Goal: Find specific page/section: Find specific page/section

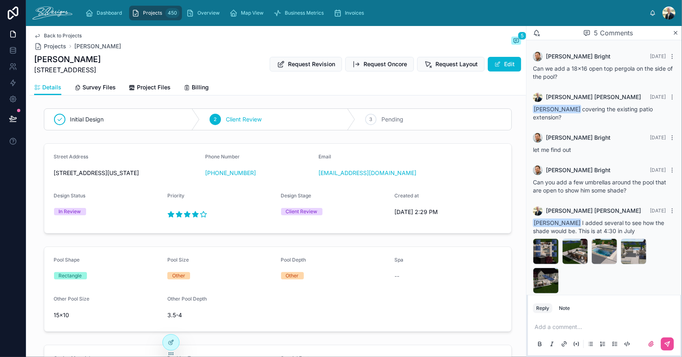
scroll to position [131, 0]
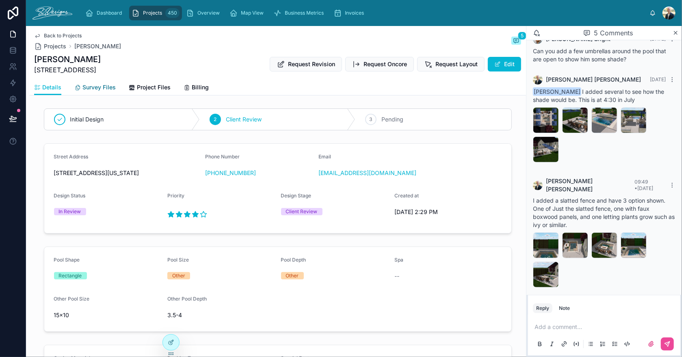
click at [100, 86] on span "Survey Files" at bounding box center [98, 87] width 33 height 8
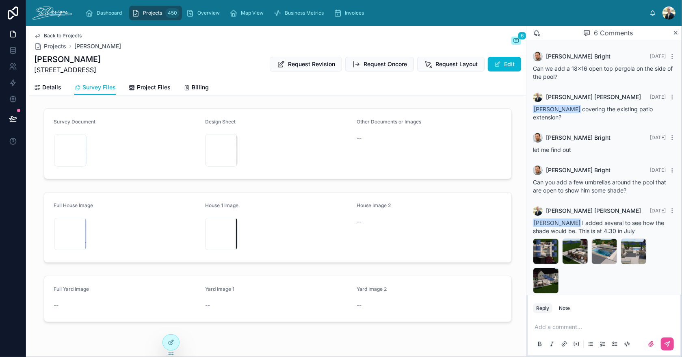
scroll to position [131, 0]
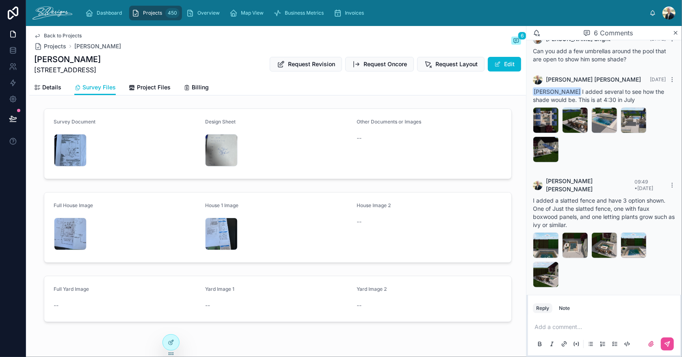
click at [46, 37] on span "Back to Projects" at bounding box center [63, 35] width 38 height 6
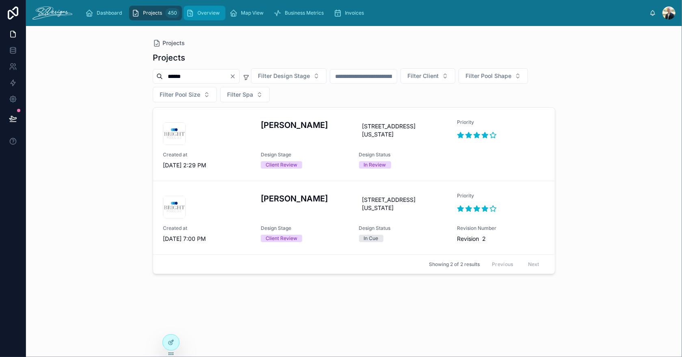
click at [212, 11] on span "Overview" at bounding box center [208, 13] width 22 height 6
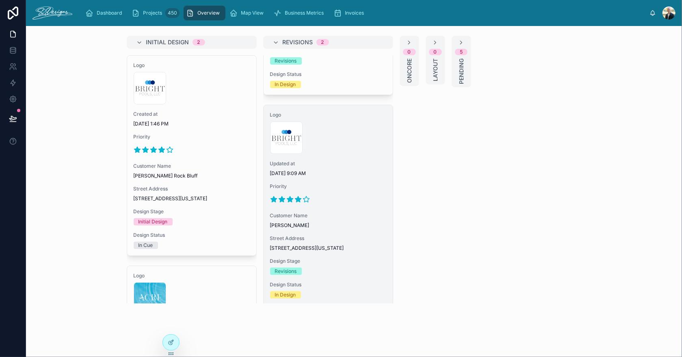
scroll to position [162, 0]
click at [340, 204] on div at bounding box center [328, 198] width 116 height 13
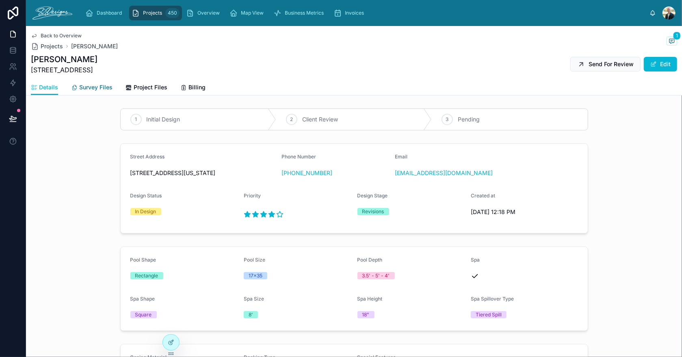
click at [93, 87] on span "Survey Files" at bounding box center [95, 87] width 33 height 8
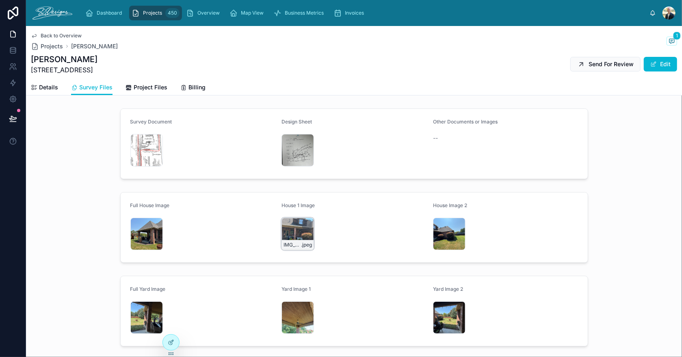
click at [285, 235] on div "IMG_2885 .jpeg" at bounding box center [298, 234] width 32 height 32
